Goal: Check status

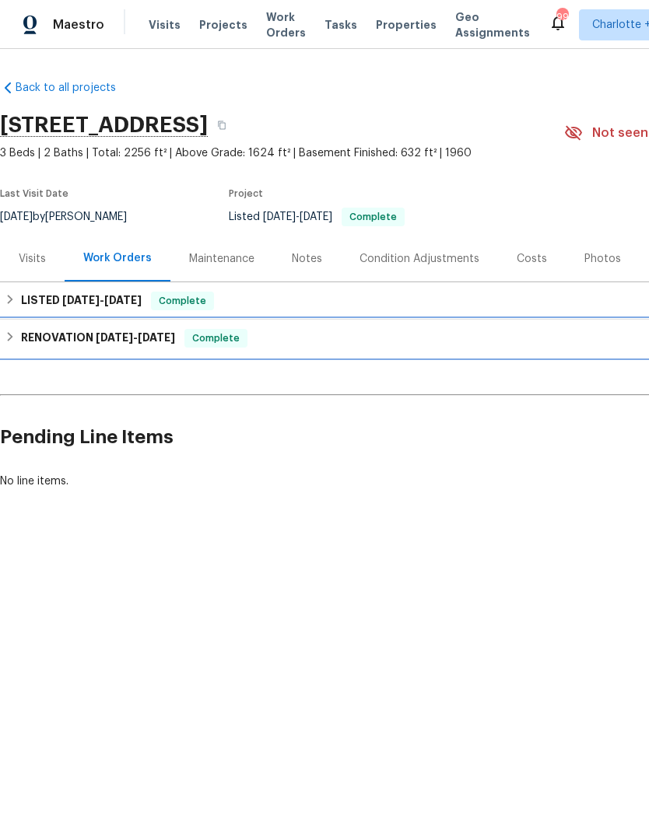
click at [128, 346] on h6 "RENOVATION [DATE] - [DATE]" at bounding box center [98, 338] width 154 height 19
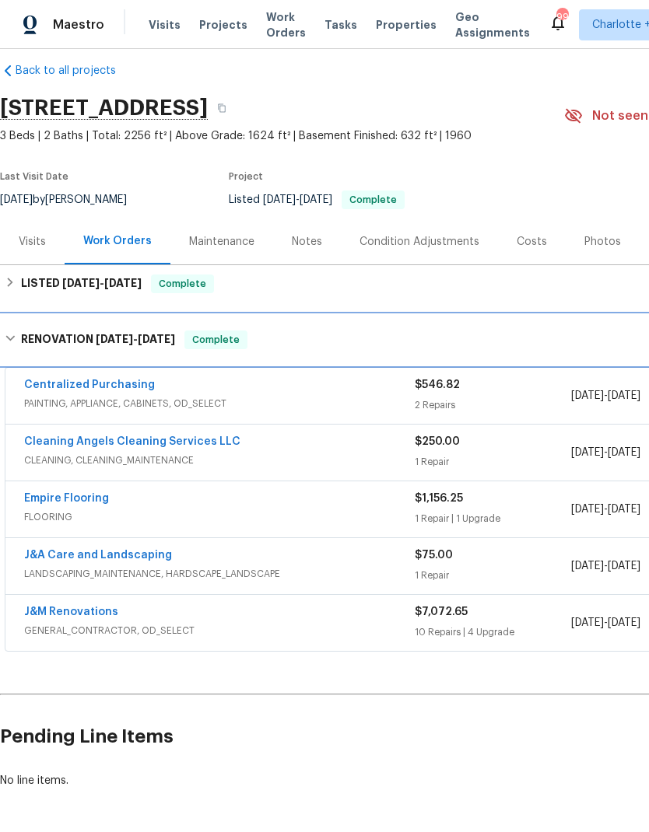
scroll to position [16, 0]
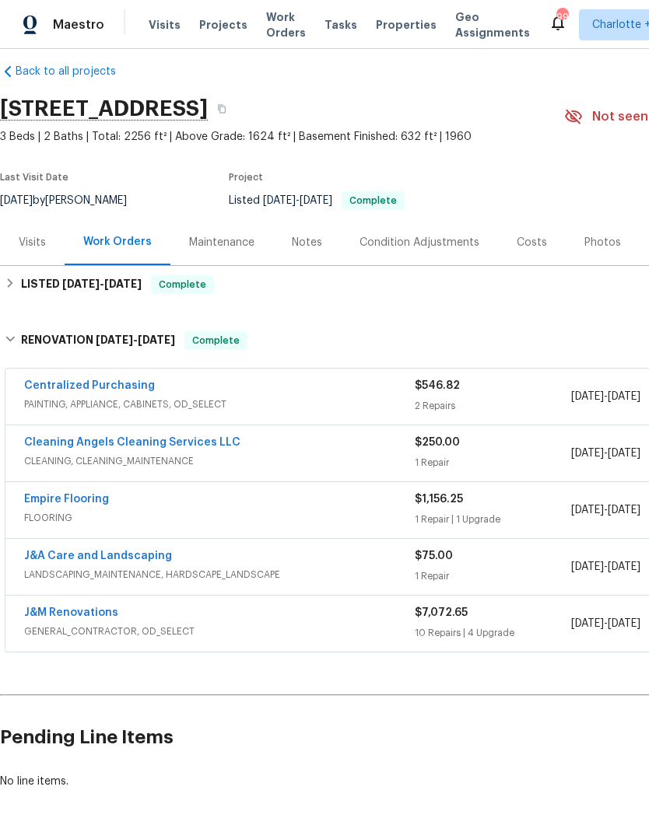
click at [95, 497] on link "Empire Flooring" at bounding box center [66, 499] width 85 height 11
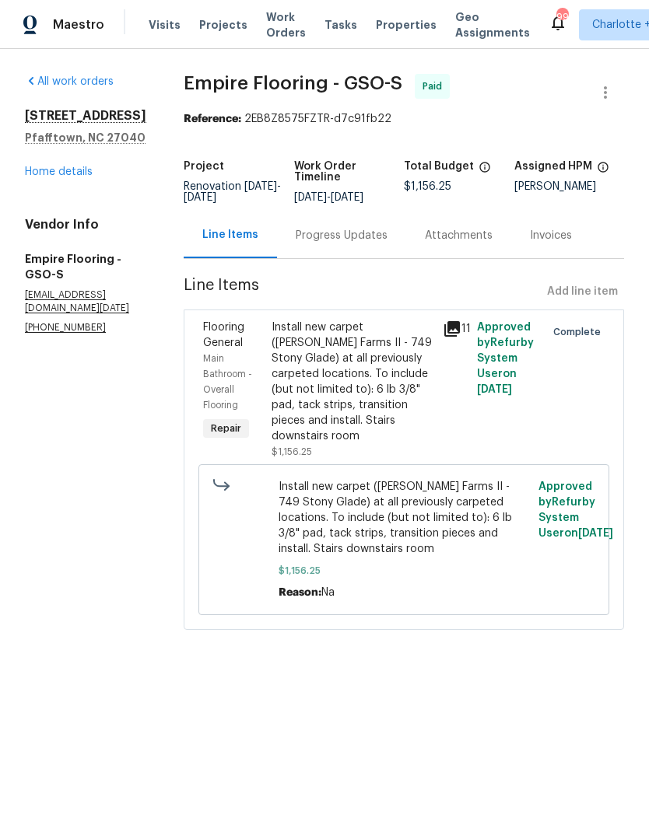
click at [47, 173] on link "Home details" at bounding box center [59, 171] width 68 height 11
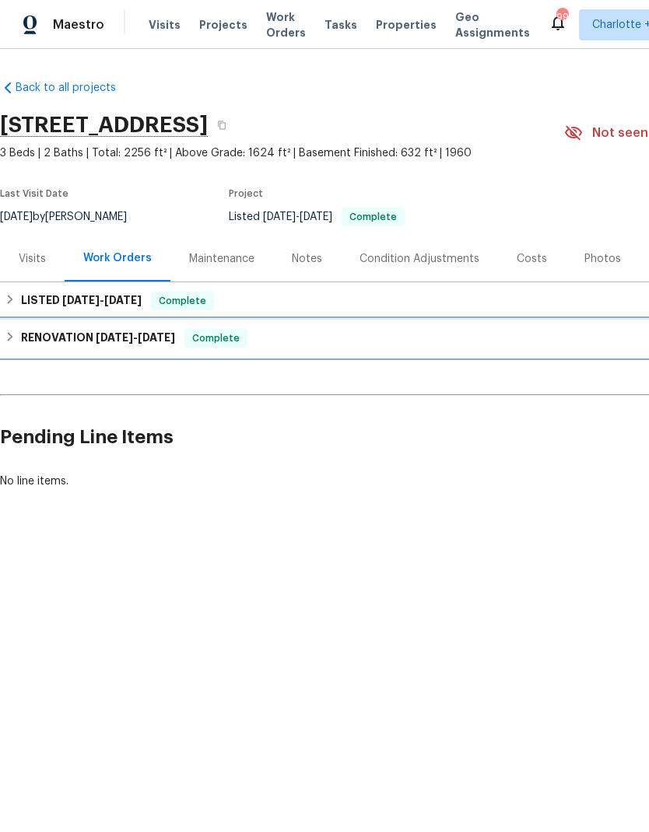
click at [33, 338] on h6 "RENOVATION [DATE] - [DATE]" at bounding box center [98, 338] width 154 height 19
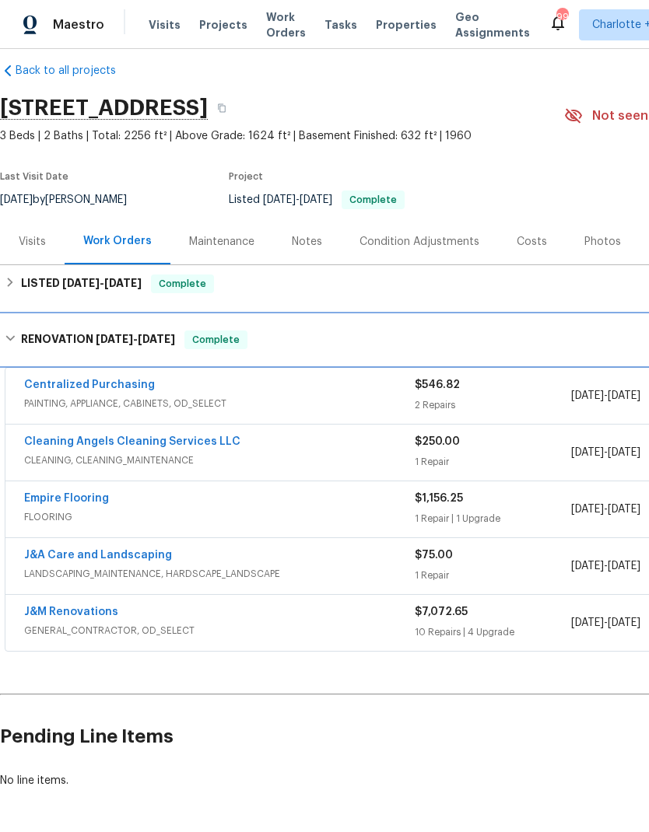
scroll to position [16, 0]
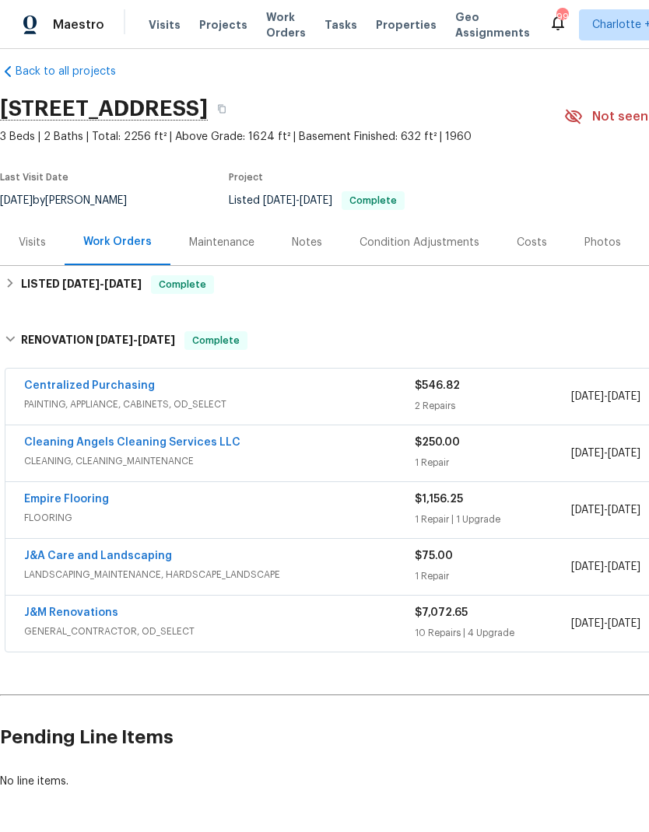
click at [53, 616] on link "J&M Renovations" at bounding box center [71, 613] width 94 height 11
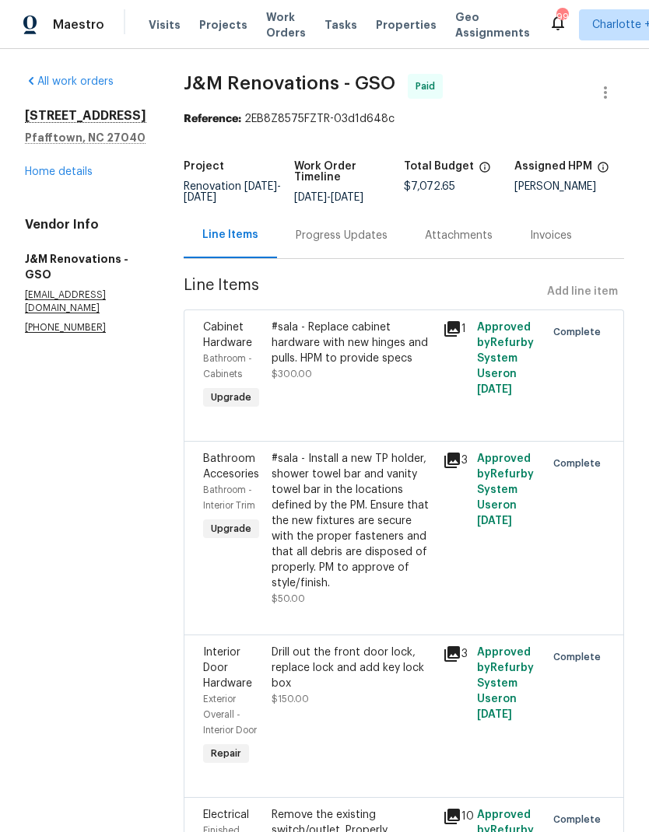
click at [86, 166] on link "Home details" at bounding box center [59, 171] width 68 height 11
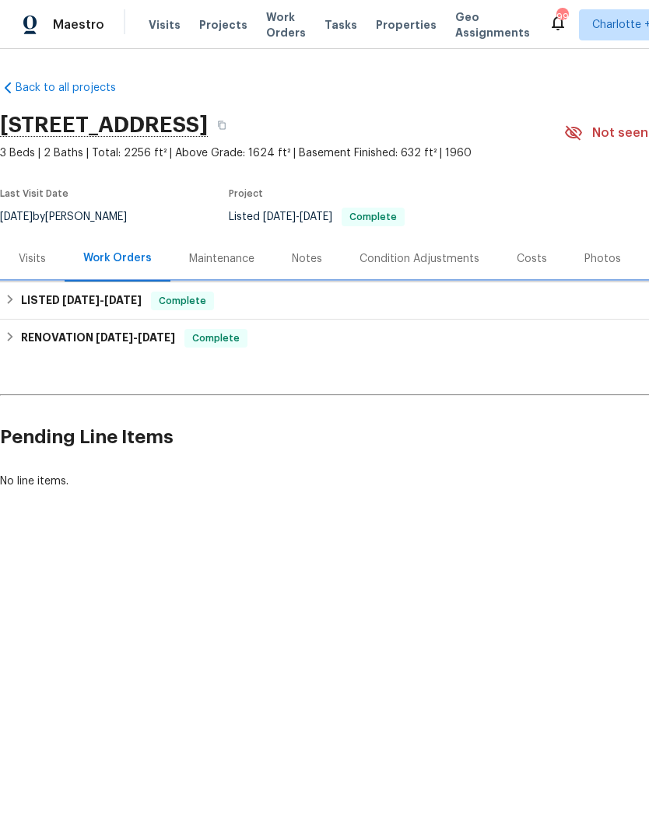
click at [142, 295] on span "[DATE]" at bounding box center [122, 300] width 37 height 11
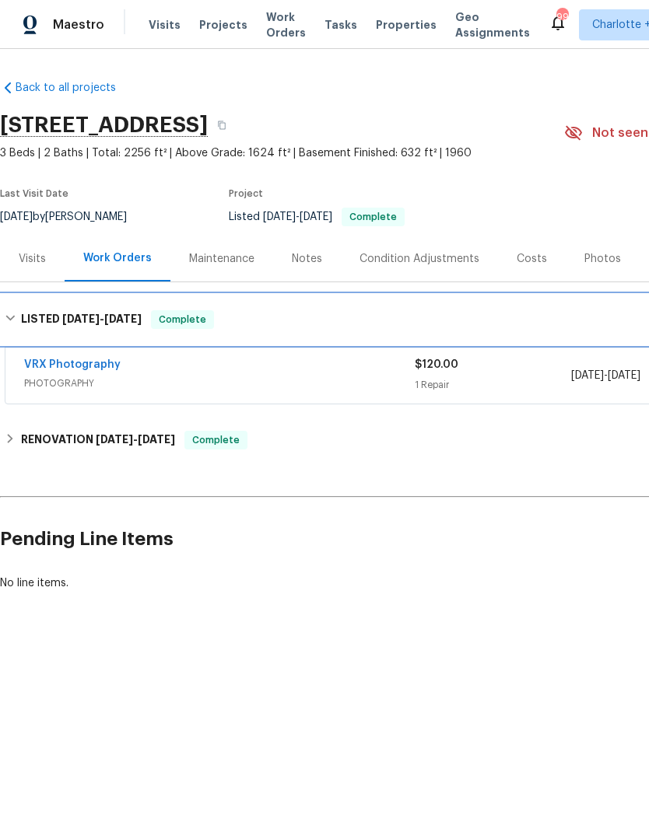
click at [18, 325] on div "LISTED [DATE] - [DATE] Complete" at bounding box center [440, 319] width 870 height 19
